Goal: Use online tool/utility: Utilize a website feature to perform a specific function

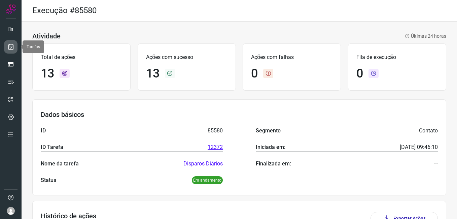
click at [9, 40] on link at bounding box center [10, 46] width 13 height 13
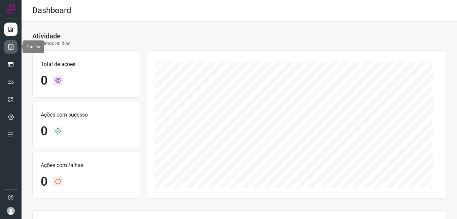
click at [11, 49] on icon at bounding box center [10, 46] width 7 height 7
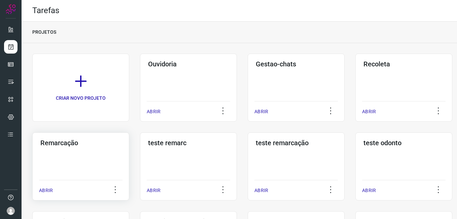
click at [61, 152] on div "Remarcação ABRIR" at bounding box center [80, 166] width 97 height 68
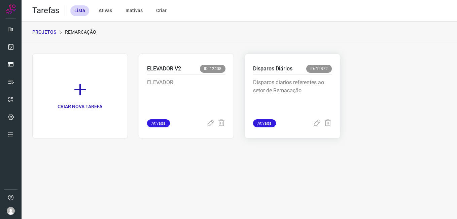
click at [294, 75] on div "Disparos diarios referentes ao setor de Remacação" at bounding box center [292, 96] width 79 height 45
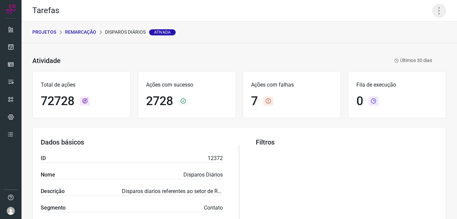
click at [433, 15] on icon at bounding box center [439, 11] width 14 height 14
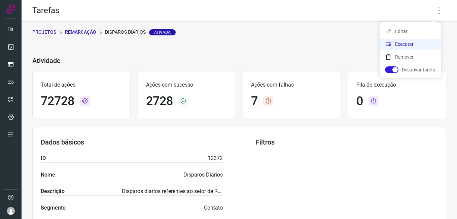
click at [408, 46] on li "Executar" at bounding box center [409, 44] width 61 height 11
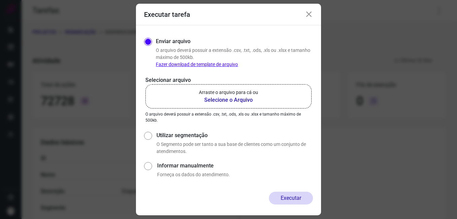
click at [242, 99] on b "Selecione o Arquivo" at bounding box center [228, 100] width 59 height 8
click at [0, 0] on input "Arraste o arquivo para cá ou Selecione o Arquivo" at bounding box center [0, 0] width 0 height 0
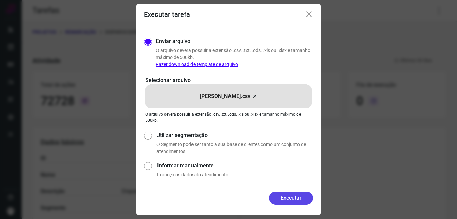
click at [288, 194] on button "Executar" at bounding box center [291, 197] width 44 height 13
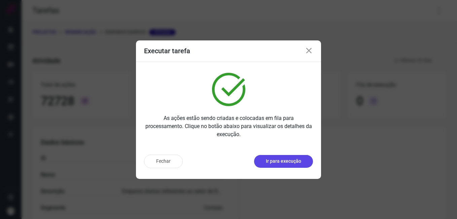
click at [282, 165] on button "Ir para execução" at bounding box center [283, 161] width 59 height 13
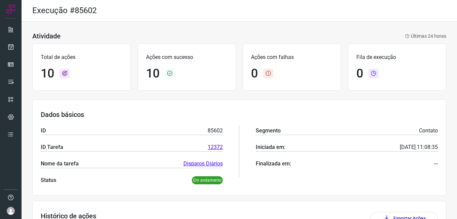
scroll to position [134, 0]
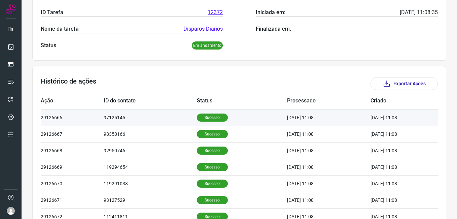
click at [204, 119] on p "Sucesso" at bounding box center [212, 117] width 31 height 8
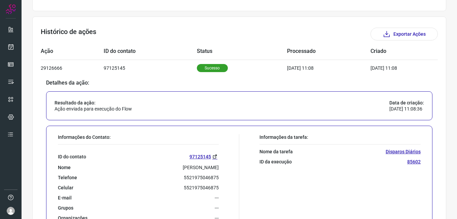
scroll to position [0, 0]
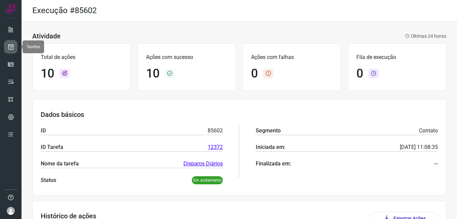
click at [5, 48] on link at bounding box center [10, 46] width 13 height 13
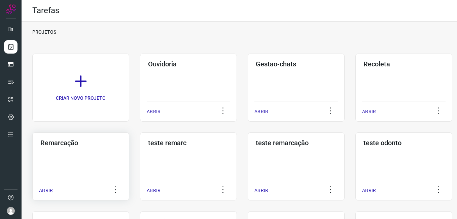
click at [61, 181] on div "ABRIR" at bounding box center [80, 188] width 83 height 17
click at [106, 164] on div "Remarcação ABRIR" at bounding box center [80, 166] width 97 height 68
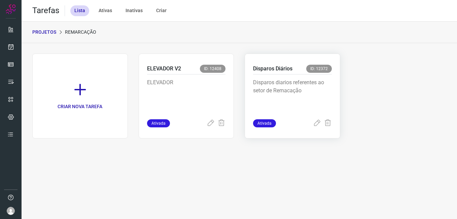
click at [314, 66] on span "ID: 12372" at bounding box center [319, 69] width 26 height 8
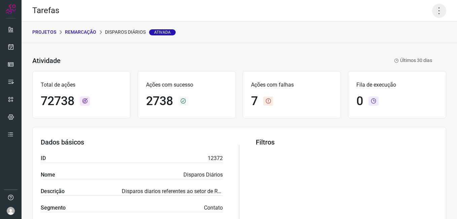
click at [439, 11] on icon at bounding box center [439, 11] width 14 height 14
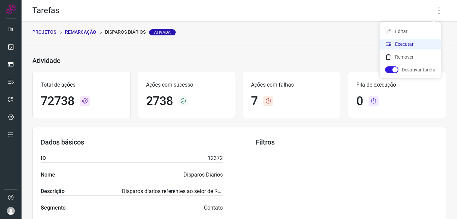
click at [422, 39] on li "Executar" at bounding box center [409, 44] width 61 height 11
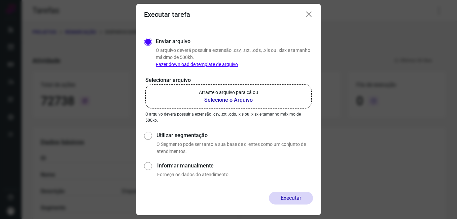
click at [238, 96] on b "Selecione o Arquivo" at bounding box center [228, 100] width 59 height 8
click at [0, 0] on input "Arraste o arquivo para cá ou Selecione o Arquivo" at bounding box center [0, 0] width 0 height 0
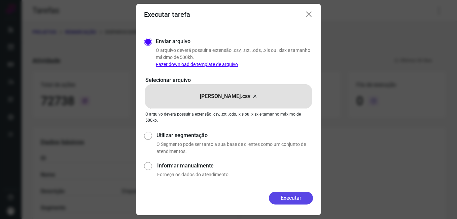
click at [291, 199] on button "Executar" at bounding box center [291, 197] width 44 height 13
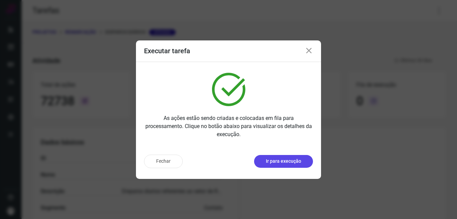
click at [278, 166] on button "Ir para execução" at bounding box center [283, 161] width 59 height 13
